Goal: Use online tool/utility: Use online tool/utility

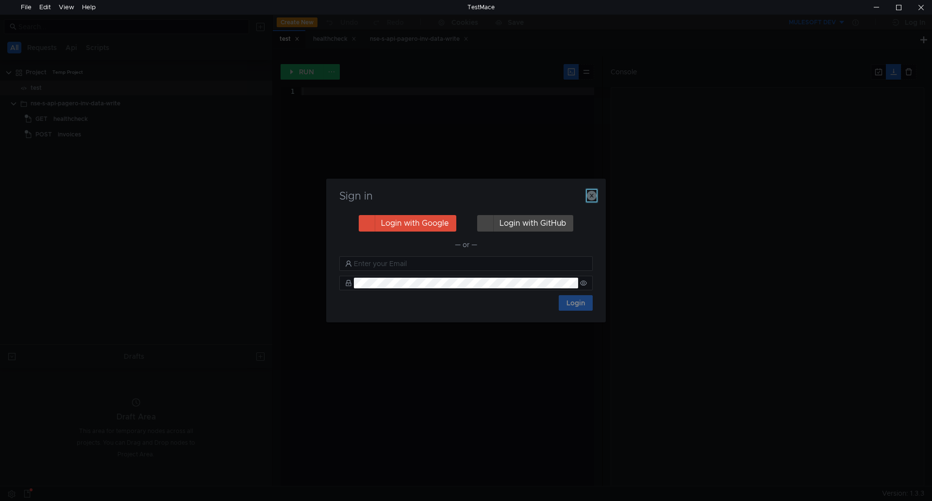
click at [592, 196] on icon "button" at bounding box center [592, 196] width 10 height 10
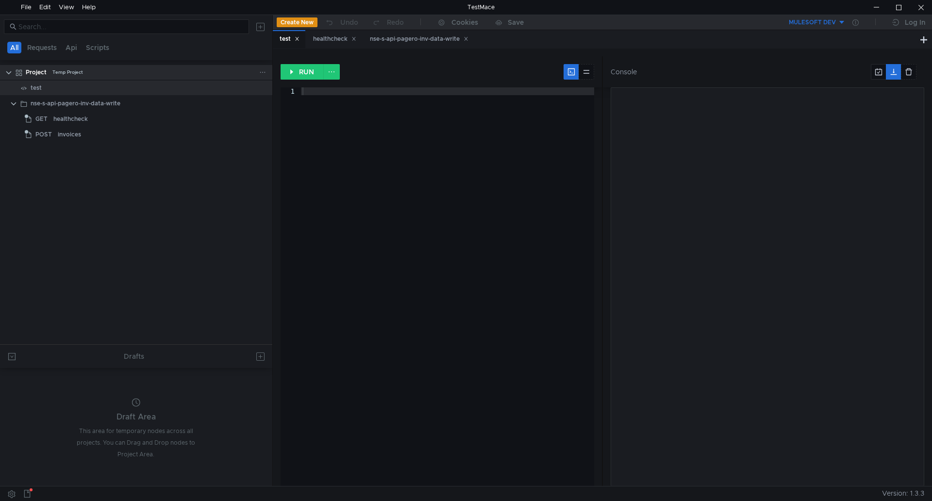
click at [130, 69] on div "Project Temp Project" at bounding box center [142, 72] width 233 height 15
click at [63, 103] on div "nse-s-api-pagero-inv-data-write" at bounding box center [76, 103] width 90 height 15
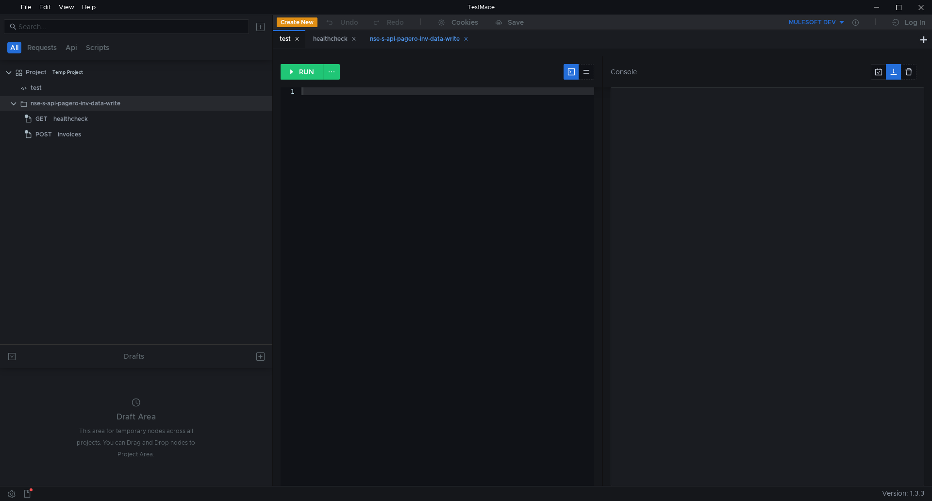
click at [419, 44] on div "nse-s-api-pagero-inv-data-write" at bounding box center [419, 39] width 99 height 10
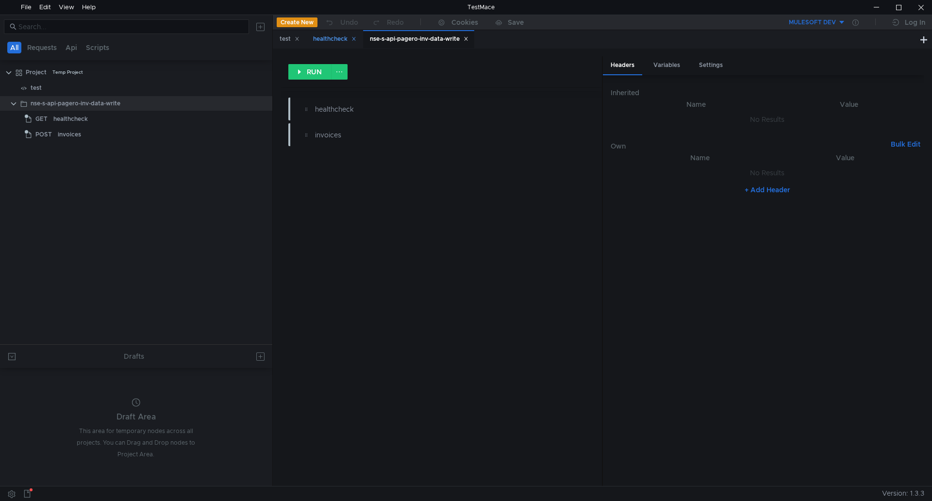
click at [326, 43] on div "healthcheck" at bounding box center [334, 39] width 43 height 10
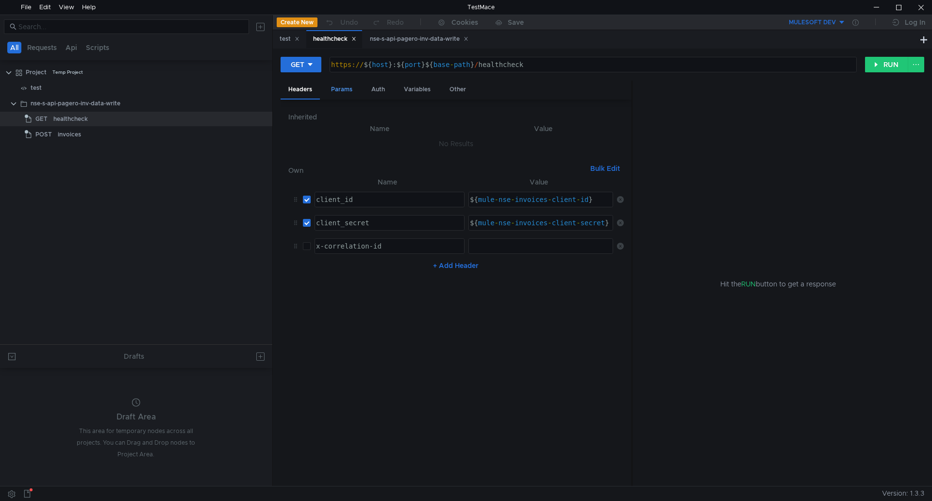
click at [341, 93] on div "Params" at bounding box center [341, 90] width 37 height 18
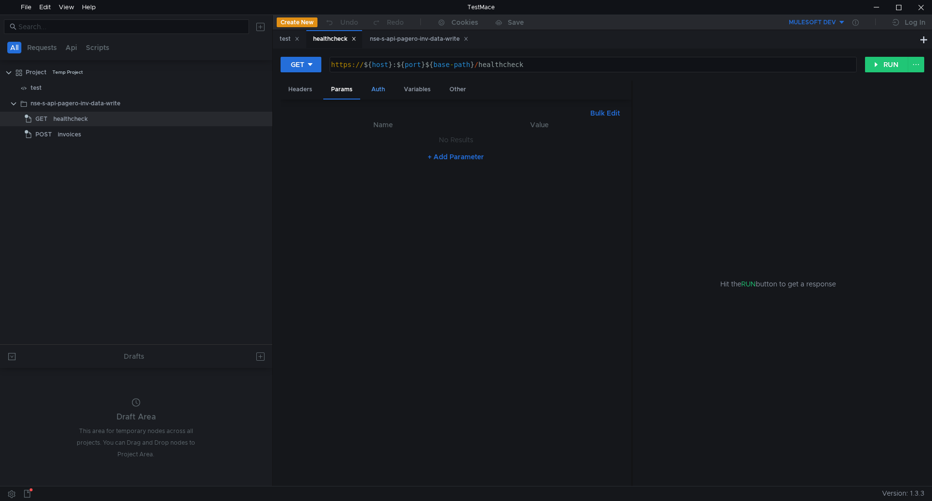
click at [378, 90] on div "Auth" at bounding box center [377, 90] width 29 height 18
click at [418, 90] on div "Variables" at bounding box center [417, 90] width 42 height 18
click at [461, 91] on div "Other" at bounding box center [458, 90] width 32 height 18
click at [425, 86] on div "Variables" at bounding box center [417, 90] width 42 height 18
click at [383, 86] on div "Auth" at bounding box center [377, 90] width 29 height 18
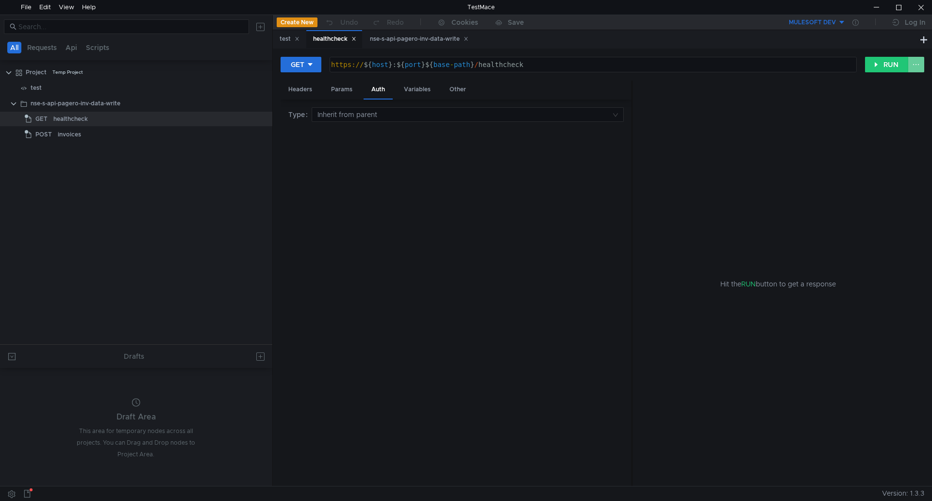
click at [918, 63] on button at bounding box center [915, 65] width 16 height 16
click at [754, 132] on div at bounding box center [466, 250] width 932 height 501
click at [867, 67] on button "RUN" at bounding box center [886, 65] width 43 height 16
click at [922, 64] on button at bounding box center [915, 65] width 16 height 16
click at [691, 117] on div at bounding box center [466, 250] width 932 height 501
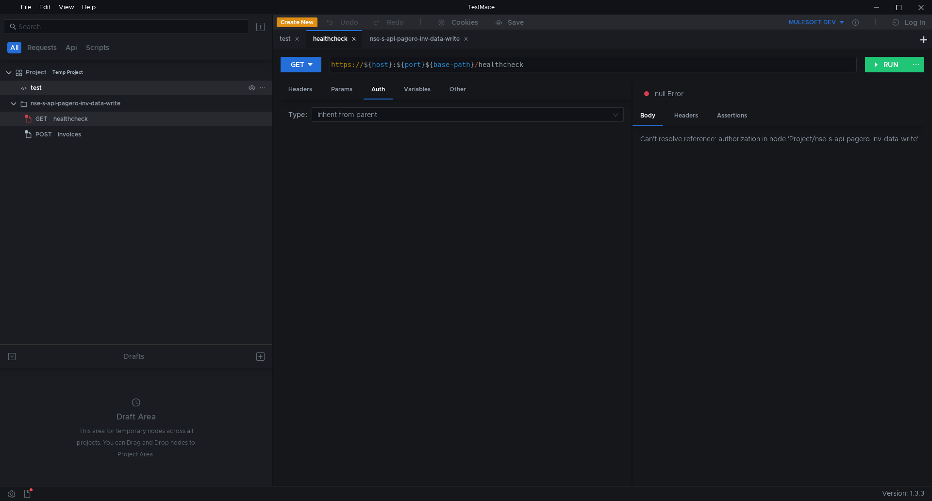
click at [47, 85] on div "test" at bounding box center [138, 88] width 214 height 15
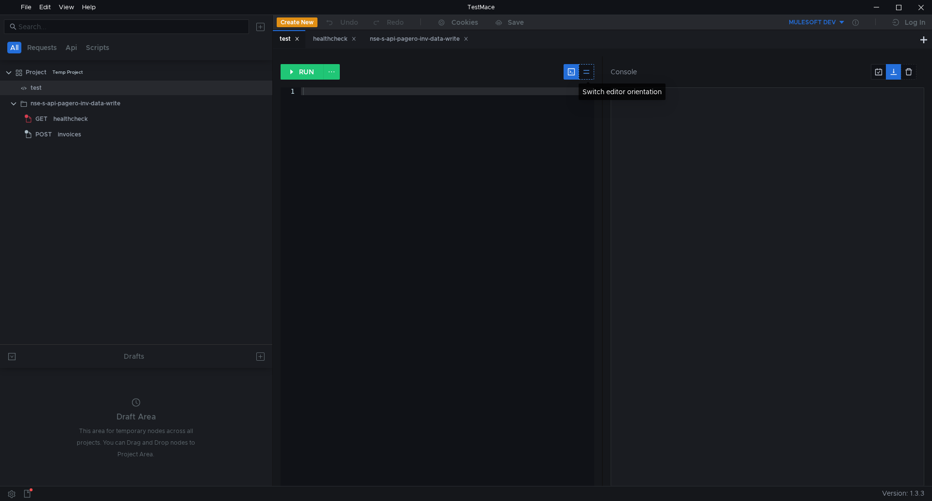
click at [589, 71] on button at bounding box center [586, 72] width 16 height 16
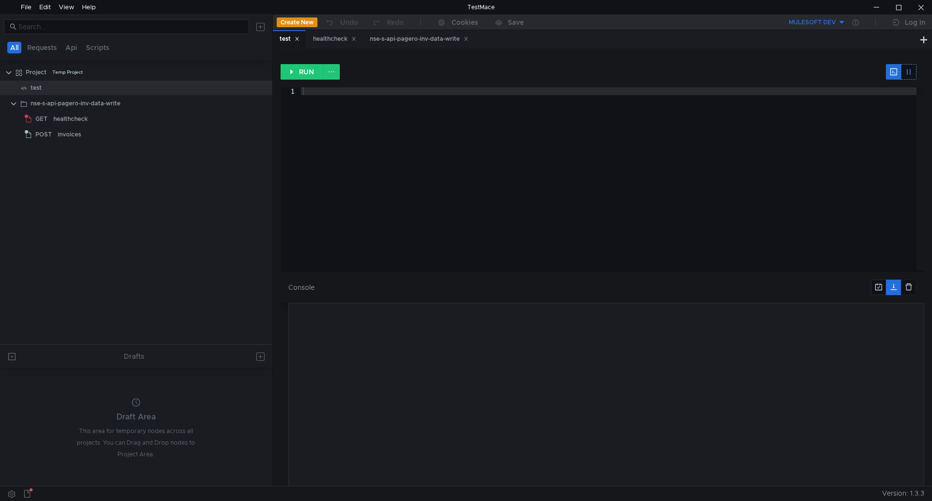
click at [910, 67] on button at bounding box center [909, 72] width 16 height 16
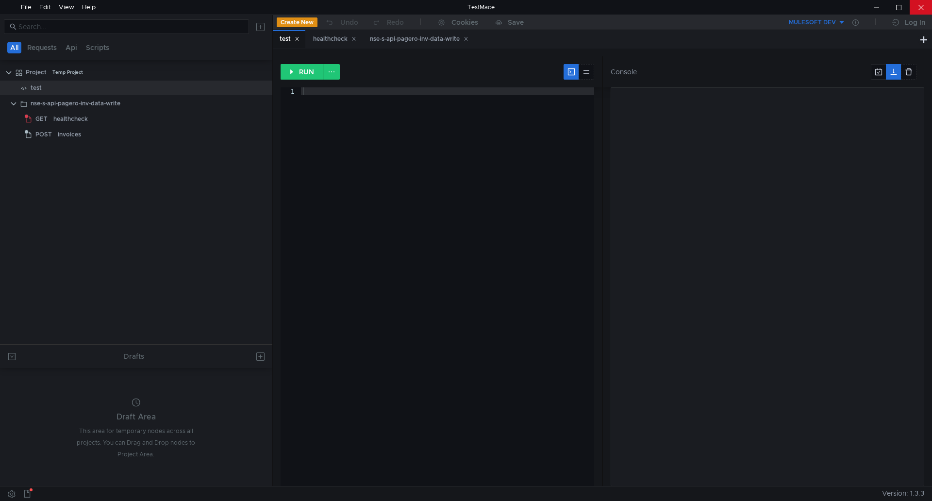
click at [917, 9] on div at bounding box center [920, 7] width 22 height 15
